Goal: Information Seeking & Learning: Learn about a topic

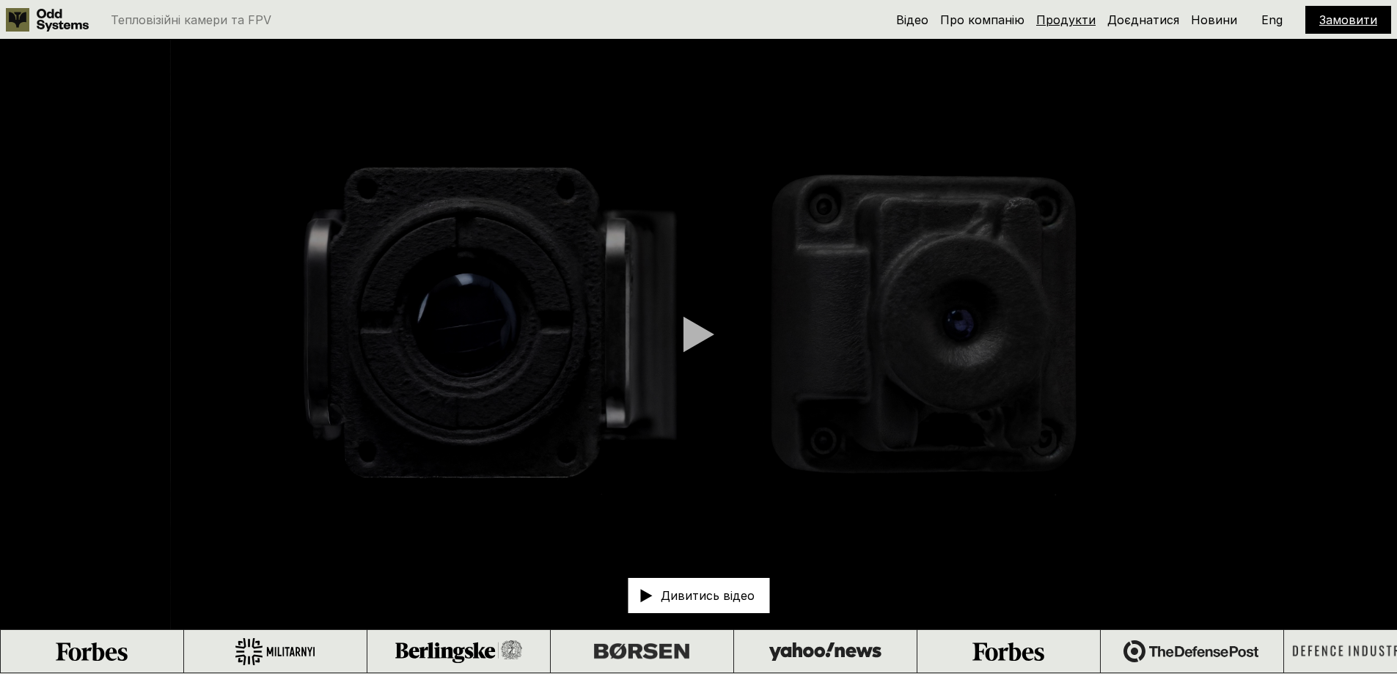
click at [1079, 23] on link "Продукти" at bounding box center [1065, 19] width 59 height 15
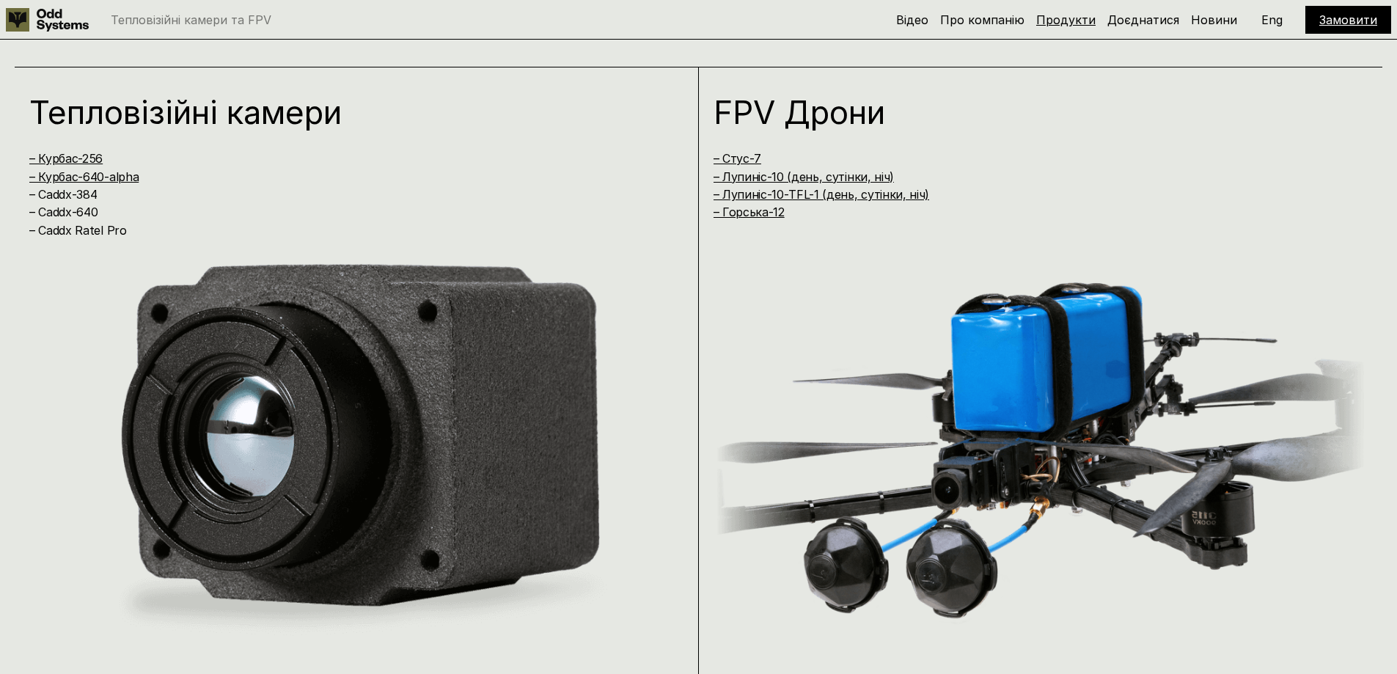
scroll to position [1347, 0]
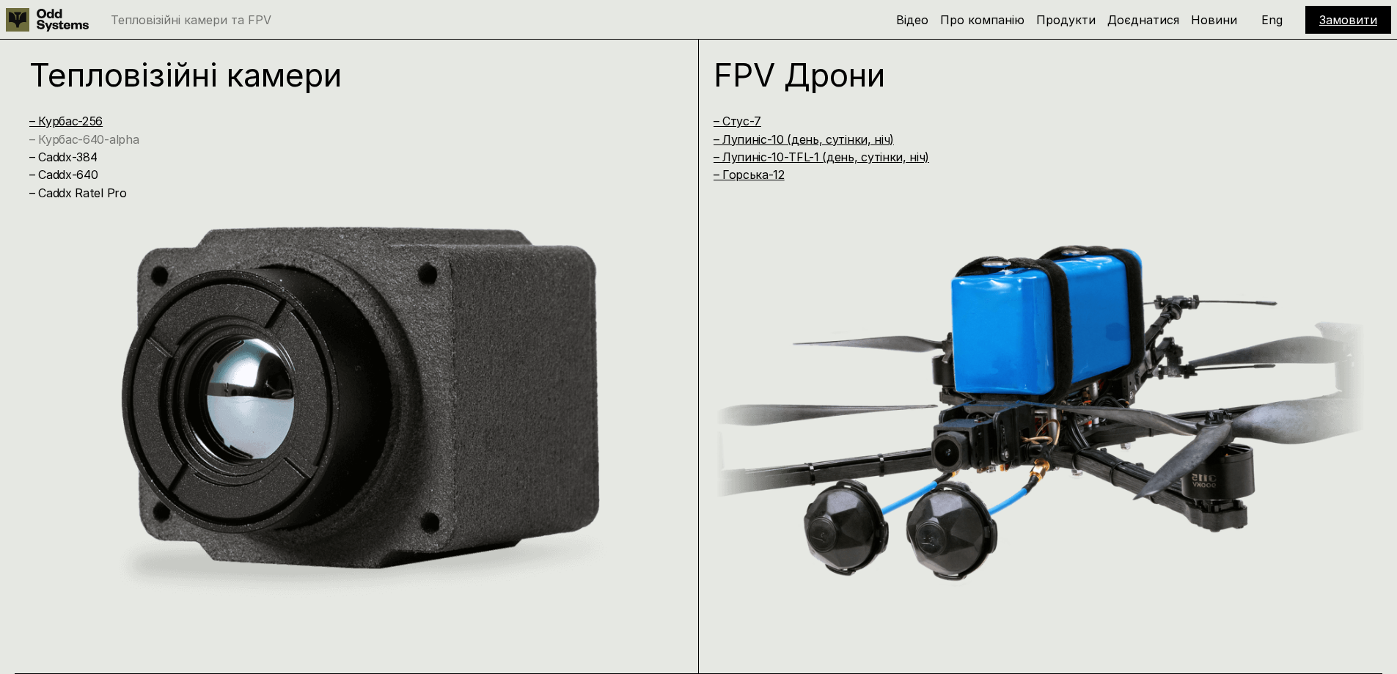
click at [112, 136] on link "– Курбас-640-alpha" at bounding box center [83, 139] width 109 height 15
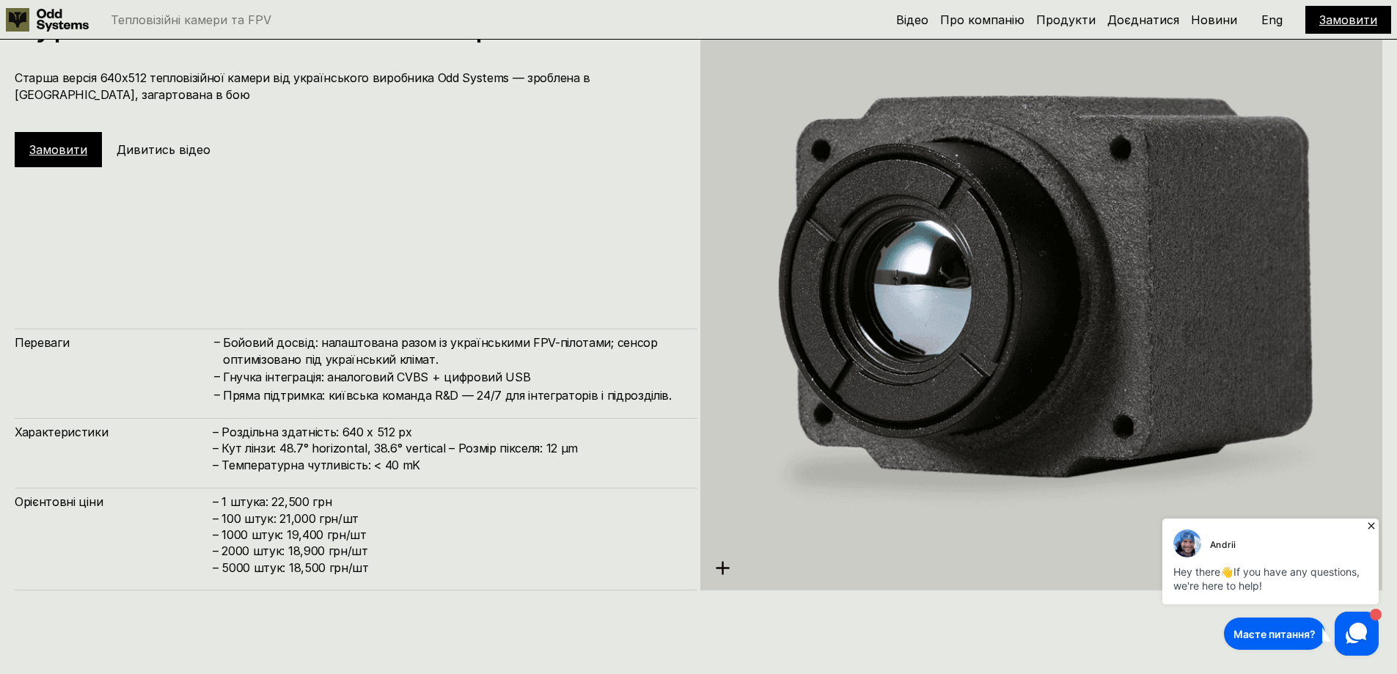
scroll to position [3400, 0]
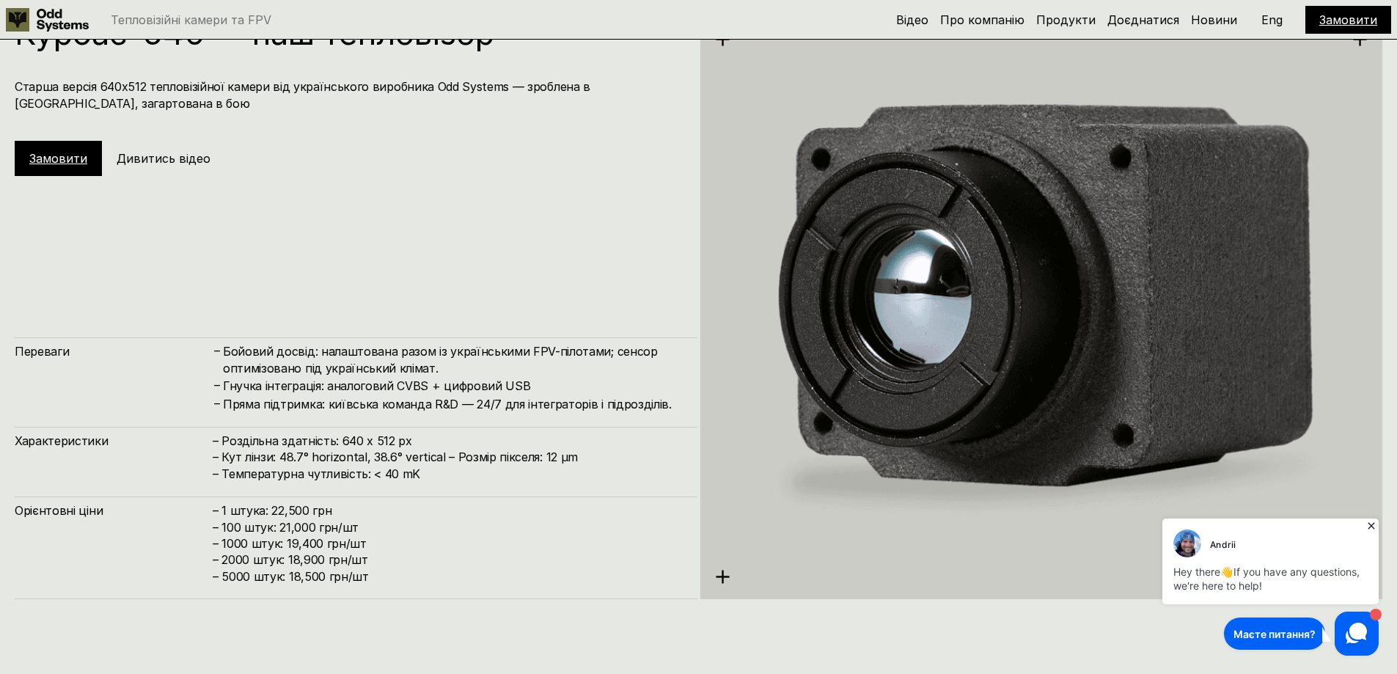
click at [68, 165] on link "Замовити" at bounding box center [58, 158] width 58 height 15
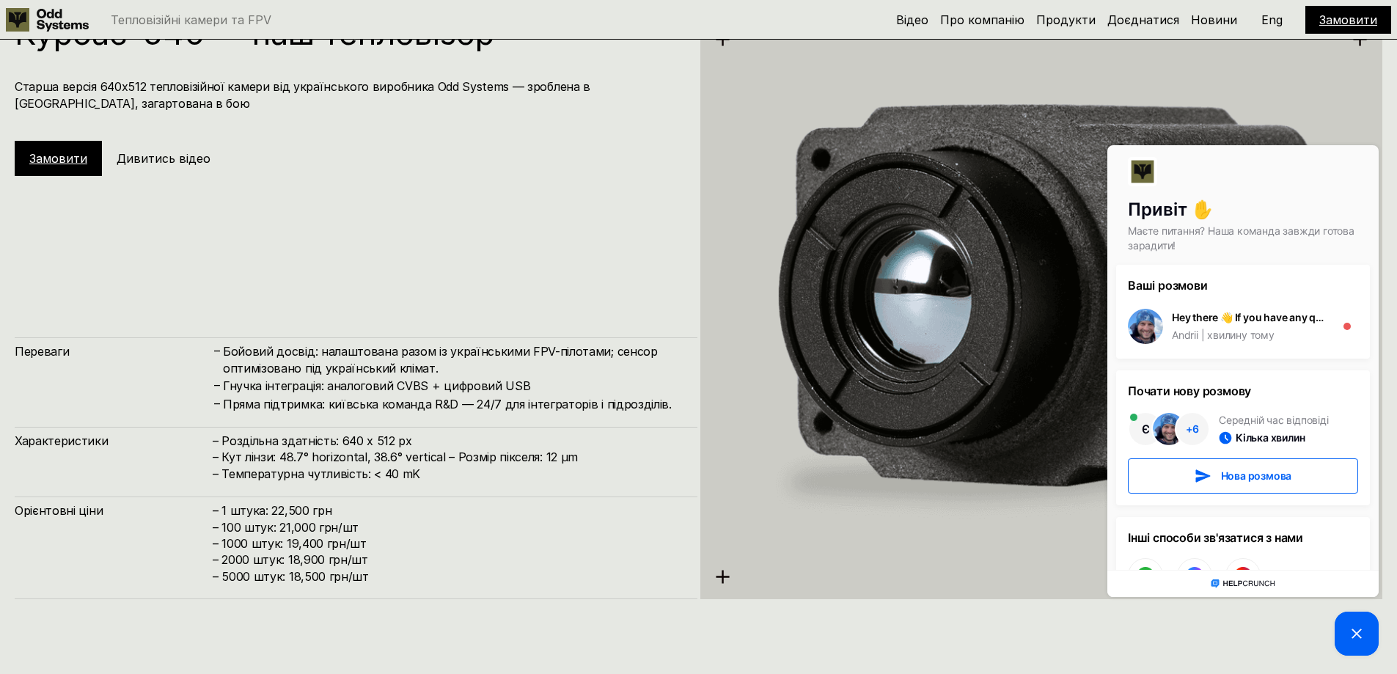
click at [554, 267] on div "Курбас-640ᵅ – наш тепловізор Старша версія 640х512 тепловізійної камери від [DE…" at bounding box center [356, 308] width 683 height 582
click at [253, 532] on h4 "– 1 штука: 22,500 грн – 100 штук: 21,000 грн/шт – ⁠1000 штук: 19,400 грн/шт – ⁠…" at bounding box center [448, 543] width 470 height 82
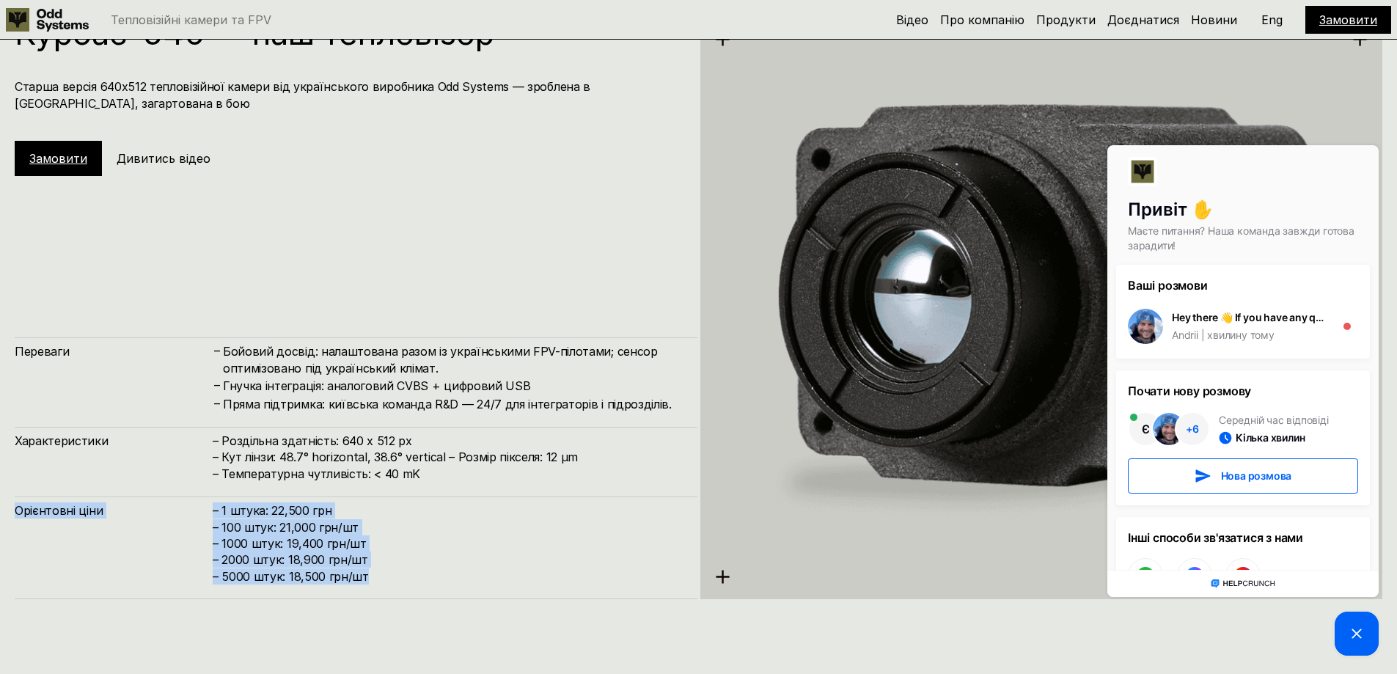
drag, startPoint x: 372, startPoint y: 577, endPoint x: 0, endPoint y: 511, distance: 377.6
click at [0, 511] on div "Курбас-640ᵅ – наш тепловізор Старша версія 640х512 тепловізійної камери від [DE…" at bounding box center [698, 306] width 1397 height 674
copy div "Орієнтовні ціни – 1 штука: 22,500 грн – 100 штук: 21,000 грн/шт – ⁠1000 штук: 1…"
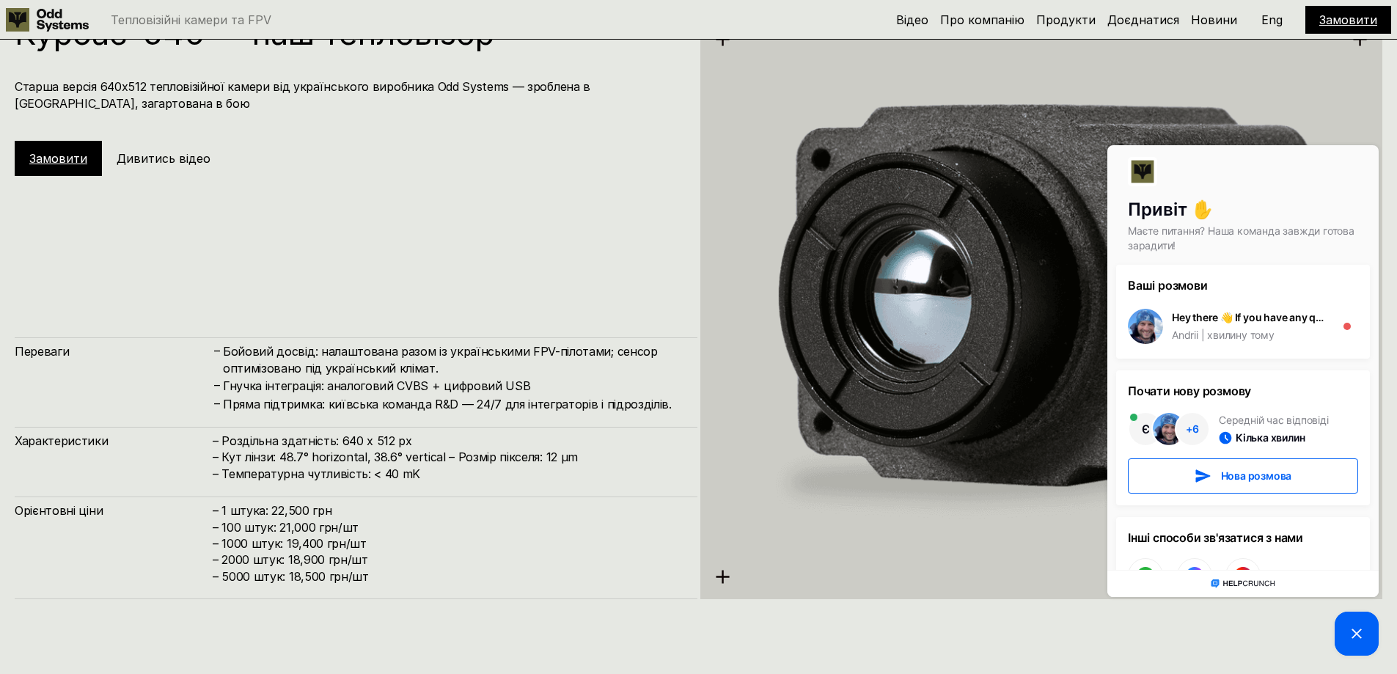
click at [517, 437] on h4 "– Роздільна здатність: 640 x 512 px – Кут лінзи: 48.7° horizontal, 38.6° vertic…" at bounding box center [448, 457] width 470 height 49
click at [1355, 634] on icon at bounding box center [1357, 634] width 18 height 18
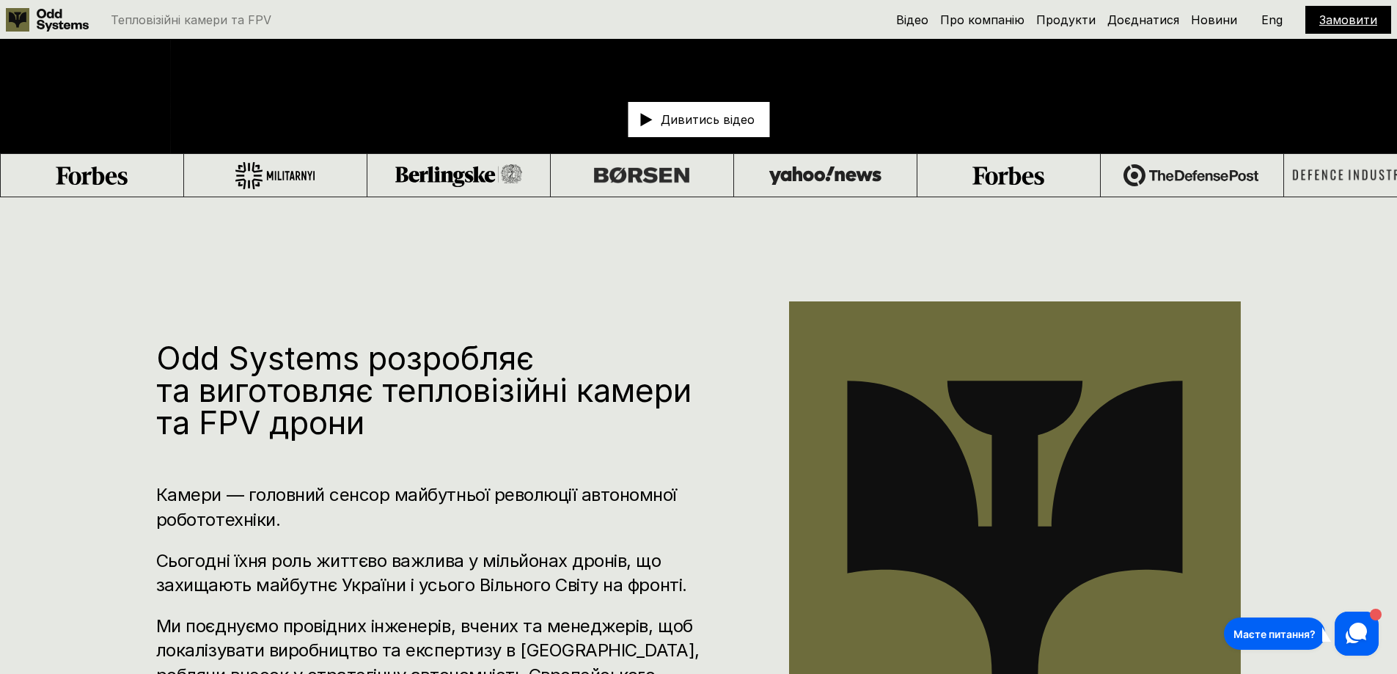
scroll to position [0, 0]
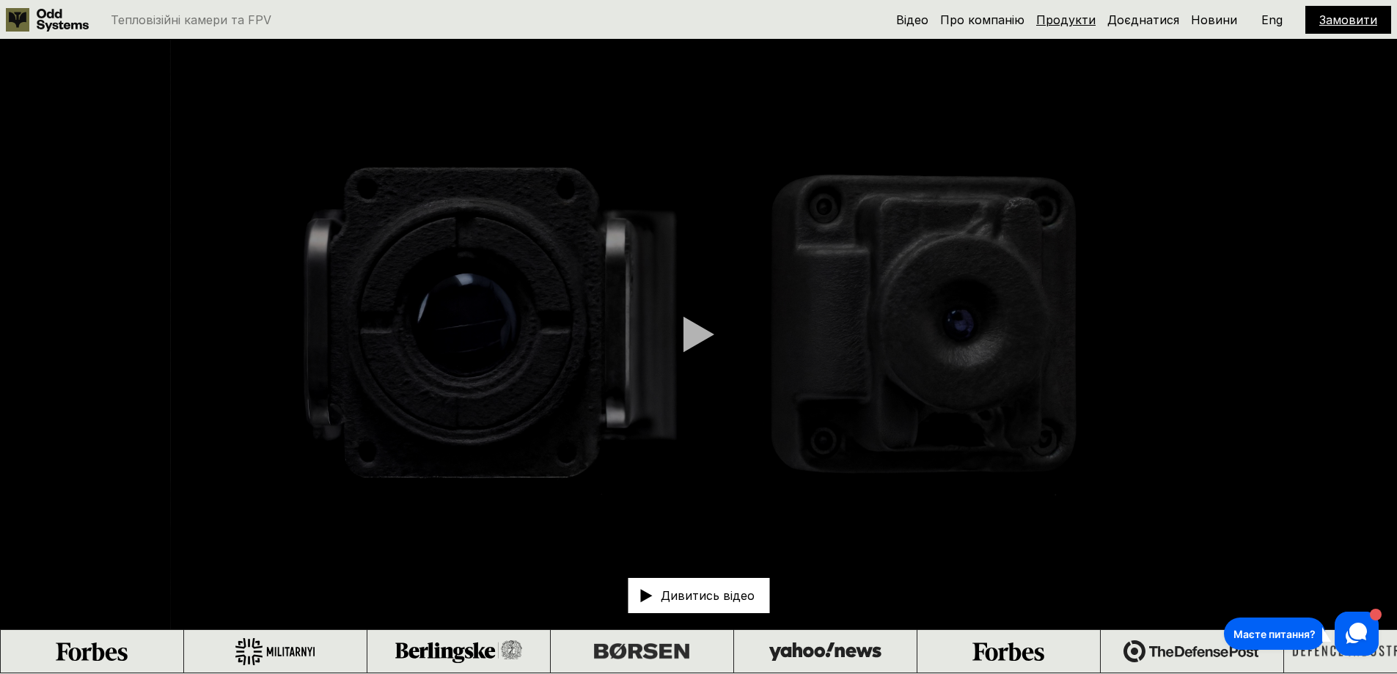
click at [1082, 23] on link "Продукти" at bounding box center [1065, 19] width 59 height 15
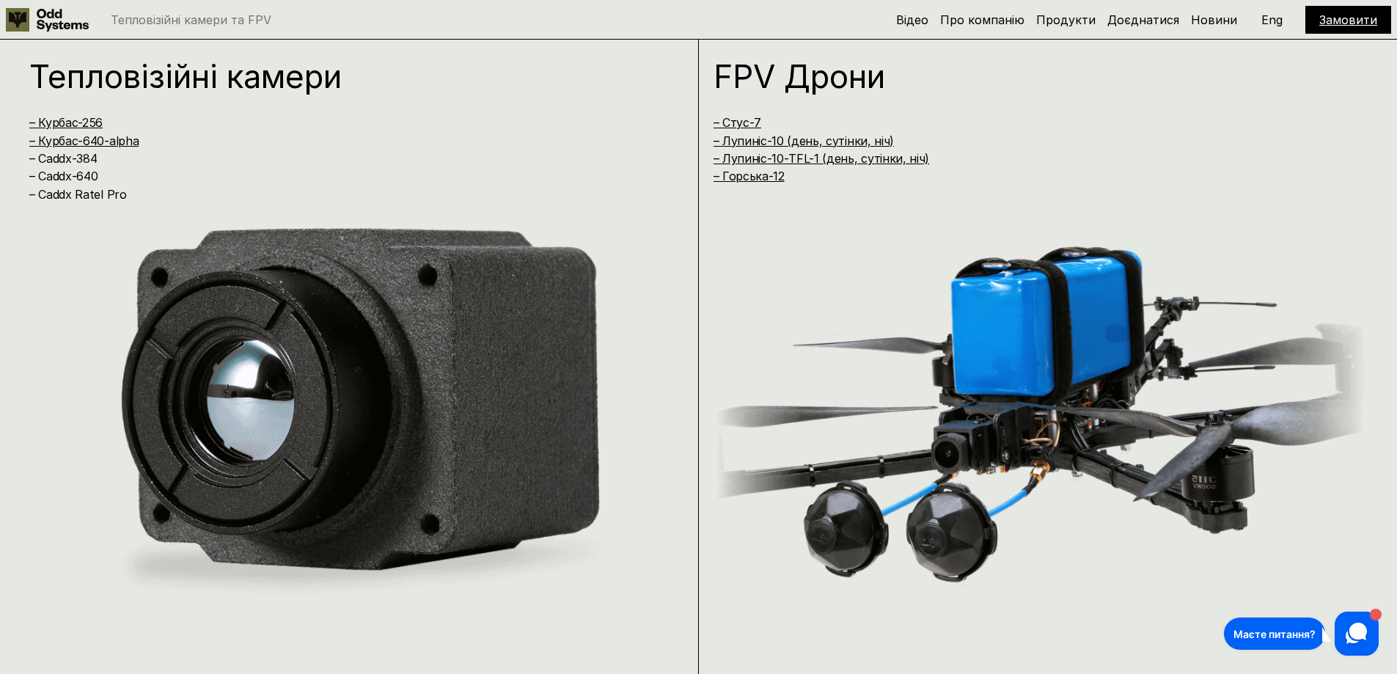
scroll to position [1347, 0]
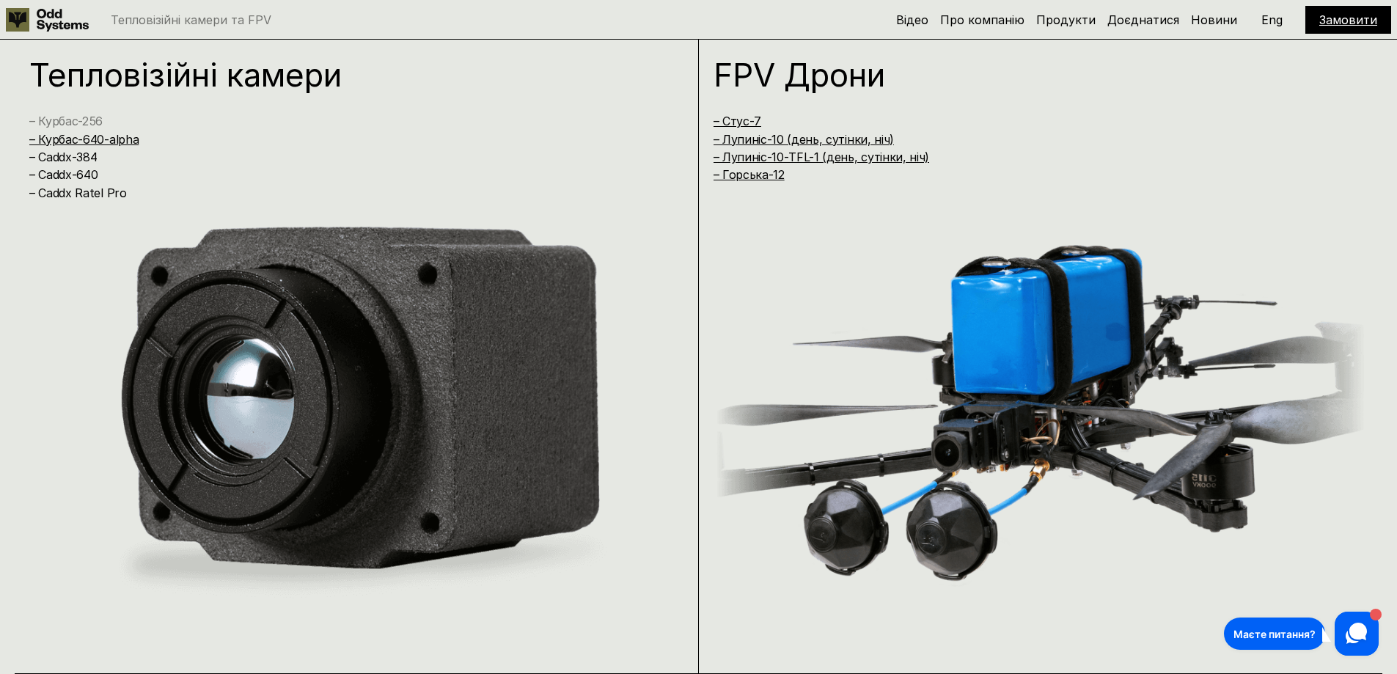
click at [62, 122] on link "– Курбас-256" at bounding box center [65, 121] width 73 height 15
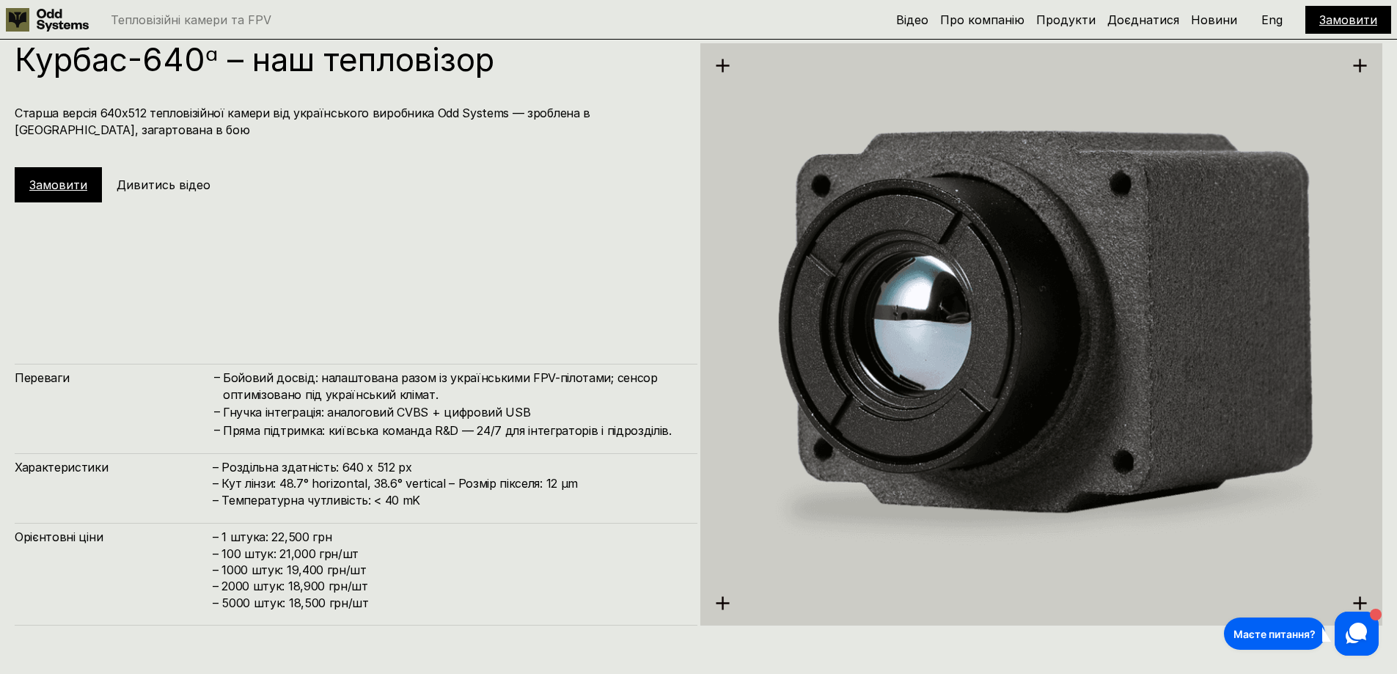
scroll to position [3375, 0]
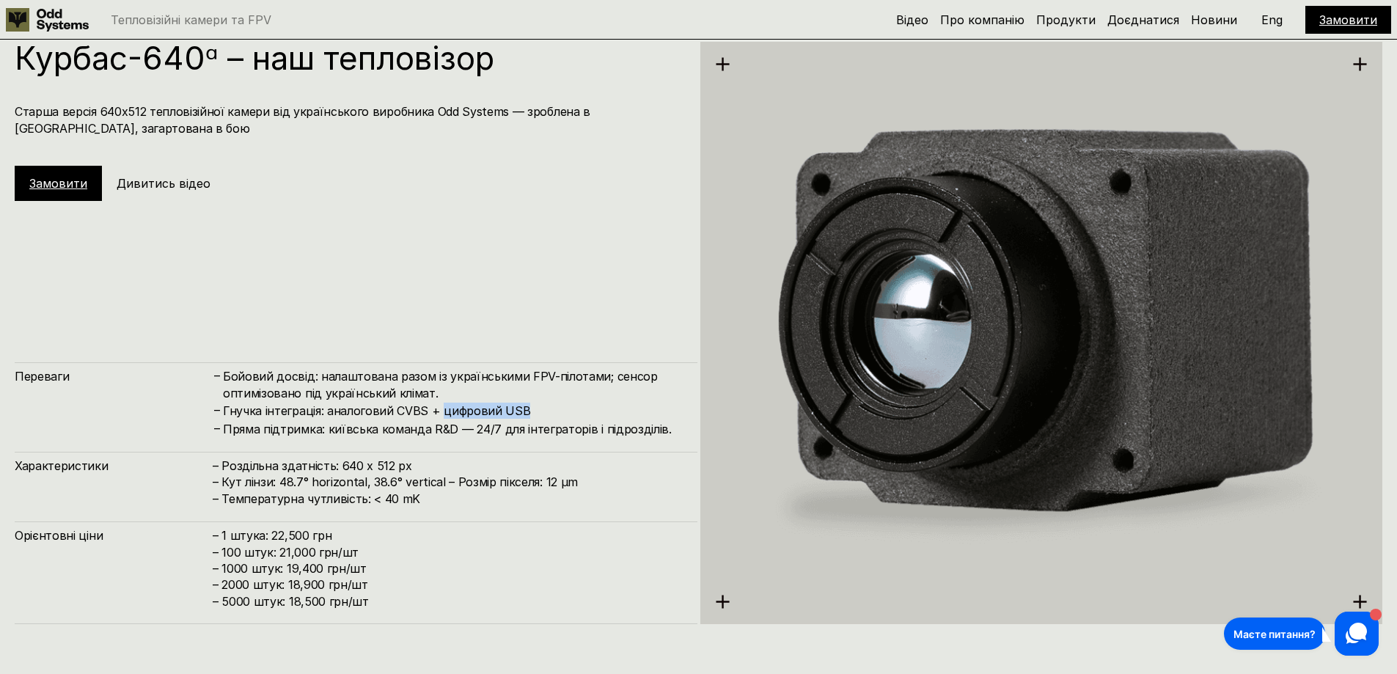
drag, startPoint x: 439, startPoint y: 409, endPoint x: 531, endPoint y: 413, distance: 91.8
click at [531, 413] on h4 "Гнучка інтеграція: аналоговий CVBS + цифровий USB" at bounding box center [453, 411] width 460 height 16
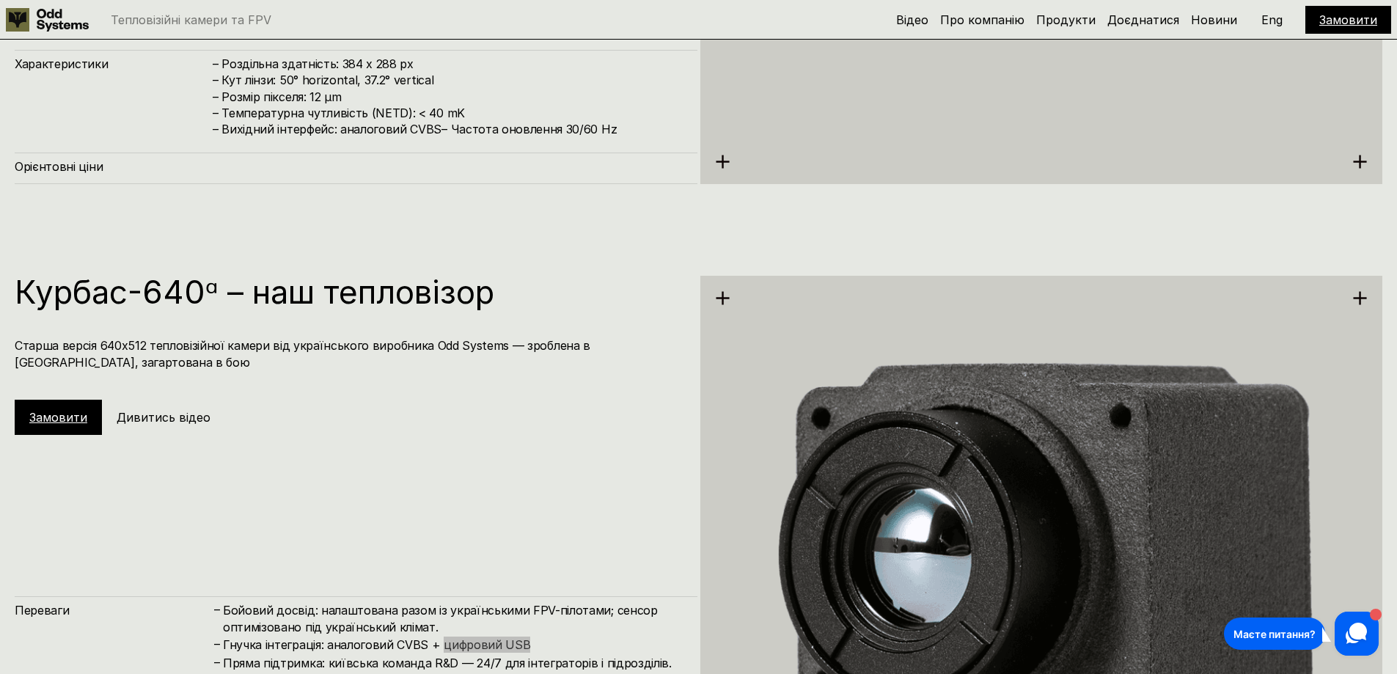
scroll to position [3137, 0]
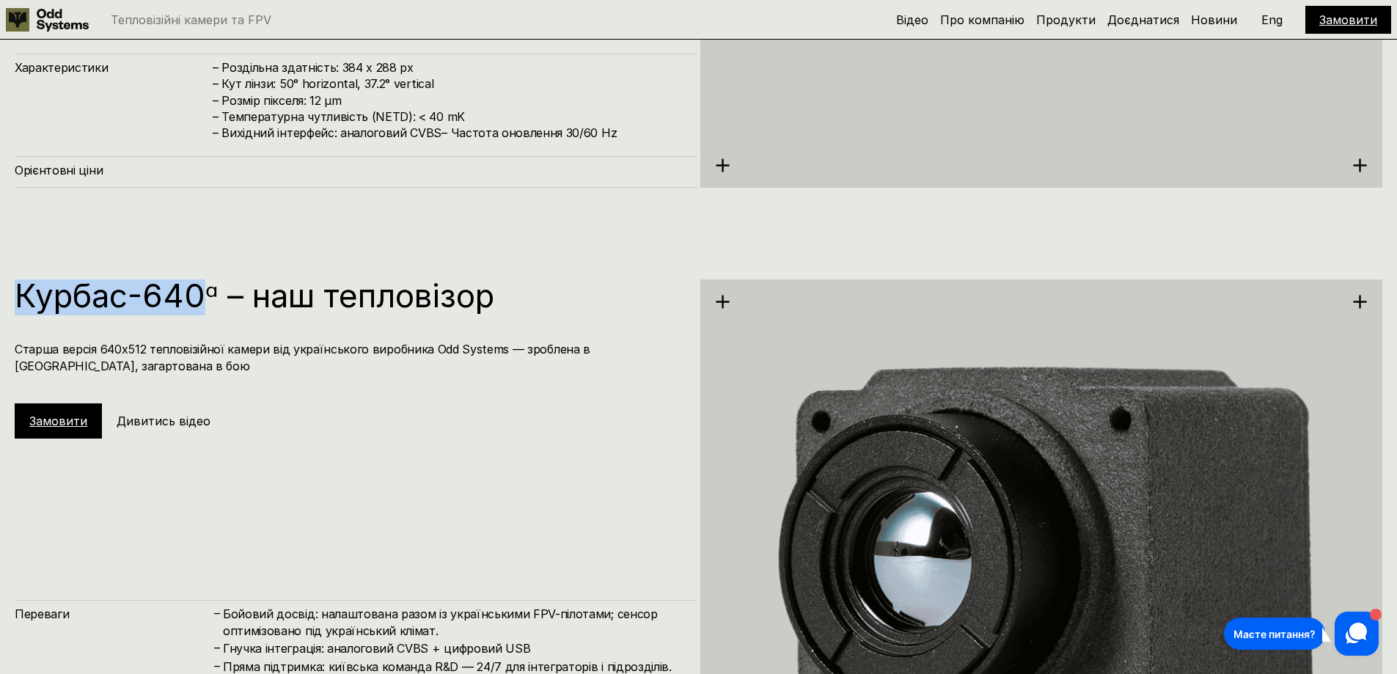
drag, startPoint x: 19, startPoint y: 292, endPoint x: 208, endPoint y: 301, distance: 188.7
click at [208, 301] on h1 "Курбас-640ᵅ – наш тепловізор" at bounding box center [349, 295] width 668 height 32
copy h1 "Курбас-640"
